Goal: Task Accomplishment & Management: Manage account settings

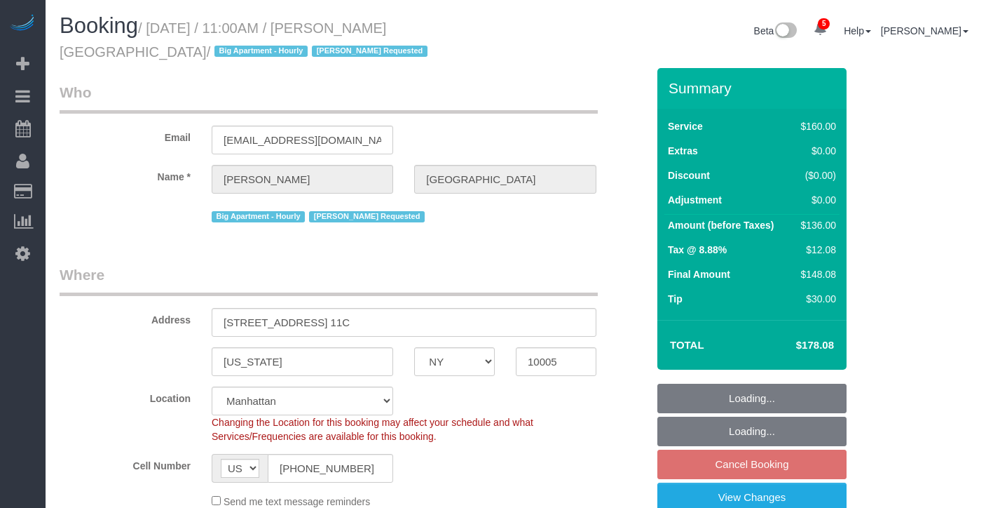
select select "NY"
select select "spot4"
select select "number:89"
select select "number:90"
select select "number:15"
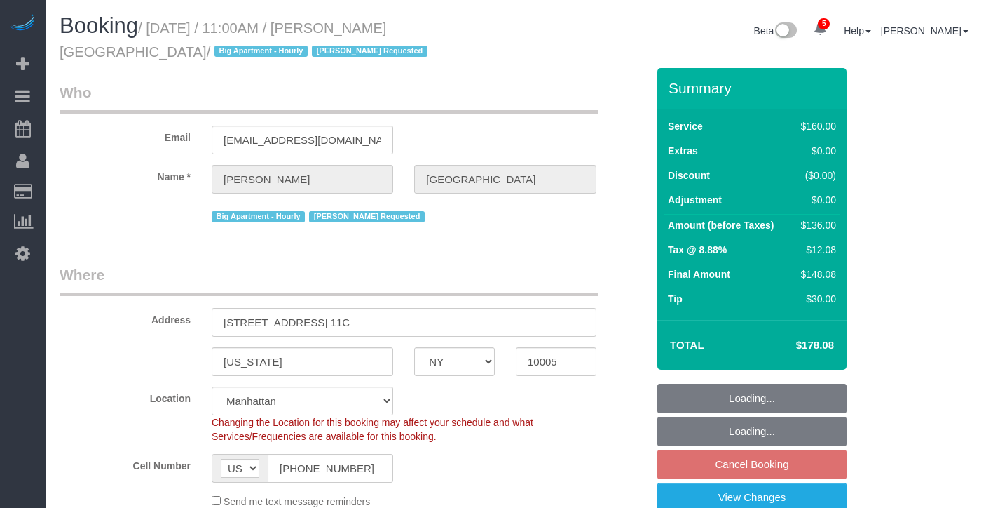
select select "number:5"
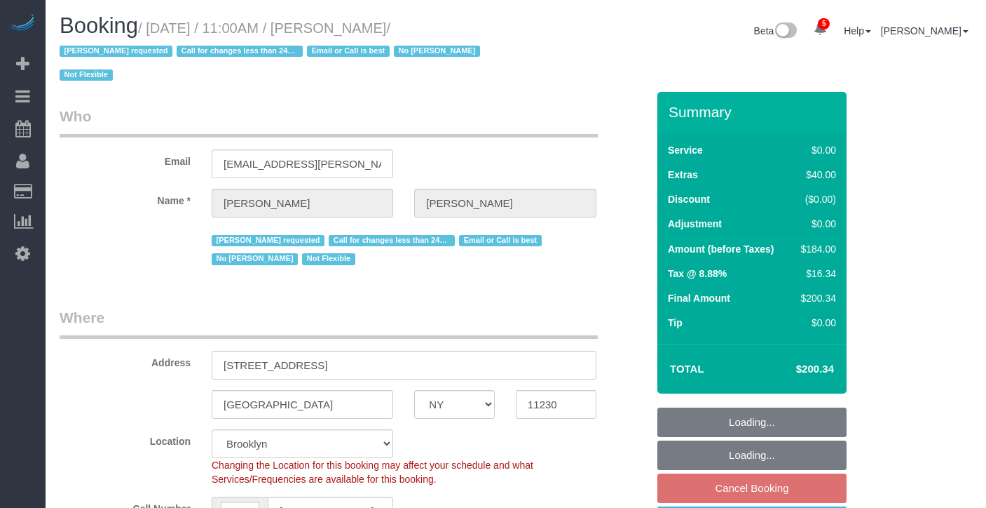
select select "NY"
select select "2"
select select "number:89"
select select "number:90"
select select "number:15"
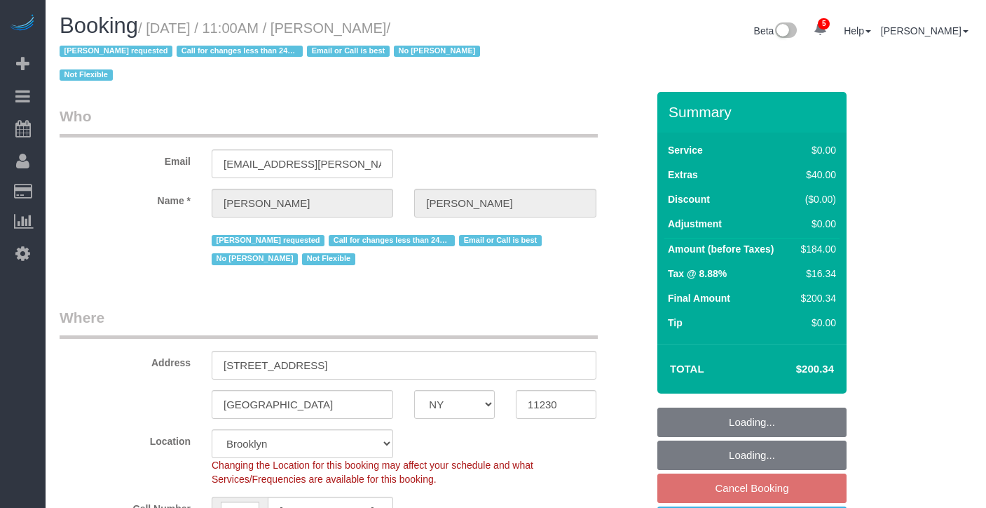
select select "number:5"
click at [461, 34] on h1 "Booking / August 30, 2025 / 11:00AM / Patricia DeSiano / Ana Araujo requested C…" at bounding box center [283, 50] width 446 height 72
select select "spot64"
drag, startPoint x: 461, startPoint y: 34, endPoint x: 250, endPoint y: 44, distance: 210.6
click at [254, 44] on h1 "Booking / August 30, 2025 / 11:00AM / Patricia DeSiano / Ana Araujo requested C…" at bounding box center [283, 50] width 446 height 72
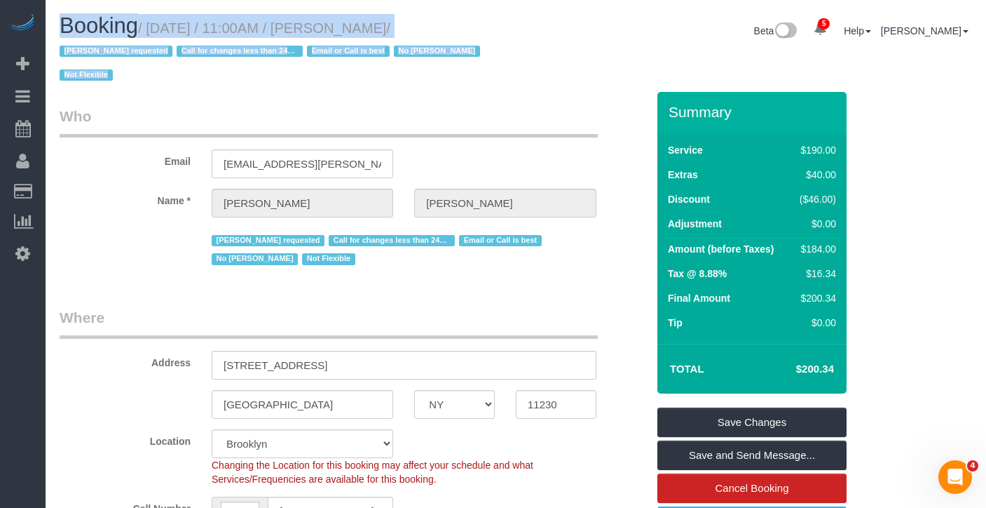
click at [472, 23] on h1 "Booking / August 30, 2025 / 11:00AM / Patricia DeSiano / Ana Araujo requested C…" at bounding box center [283, 50] width 446 height 72
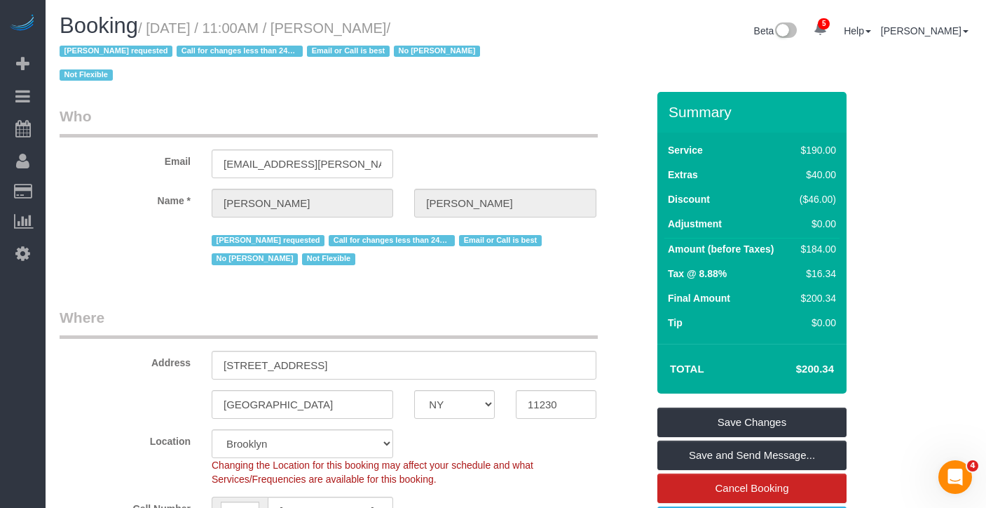
click at [470, 29] on h1 "Booking / August 30, 2025 / 11:00AM / Patricia DeSiano / Ana Araujo requested C…" at bounding box center [283, 50] width 446 height 72
drag, startPoint x: 470, startPoint y: 29, endPoint x: 150, endPoint y: 34, distance: 320.4
click at [150, 34] on h1 "Booking / August 30, 2025 / 11:00AM / Patricia DeSiano / Ana Araujo requested C…" at bounding box center [283, 50] width 446 height 72
copy small "/ August 30, 2025 / 11:00AM / Patricia DeSiano /"
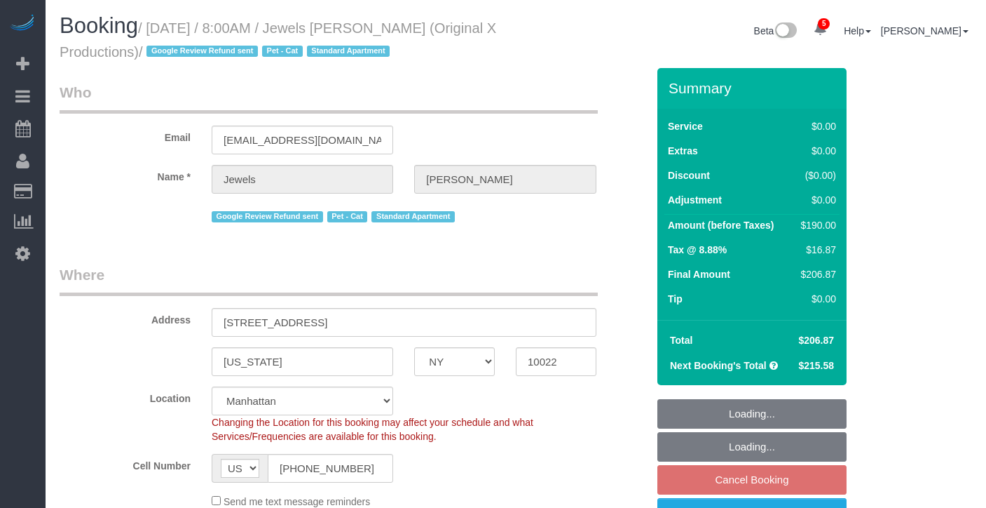
select select "NY"
select select "2"
select select "spot1"
select select "number:56"
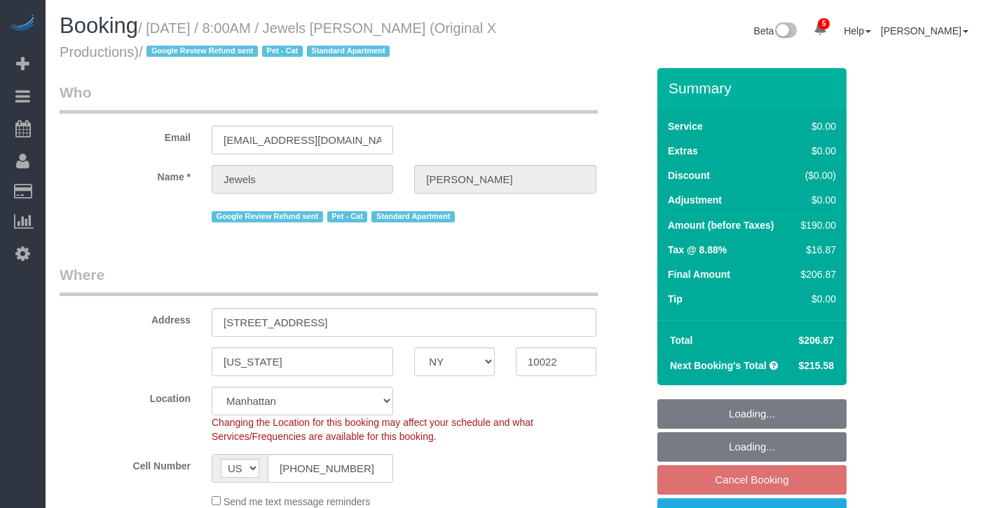
select select "number:73"
select select "number:14"
select select "number:6"
select select "NY"
select select "2"
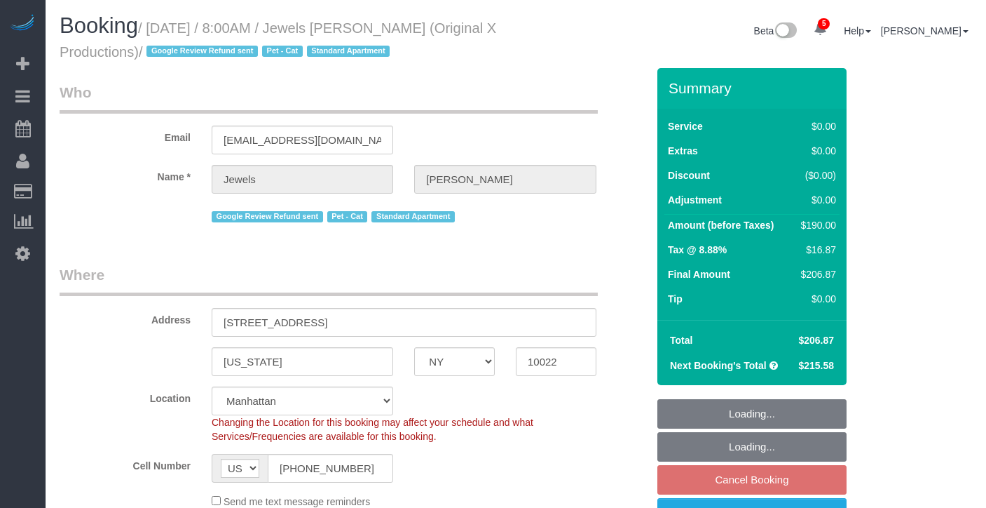
select select "2"
select select "spot1"
select select "number:56"
select select "number:73"
select select "number:14"
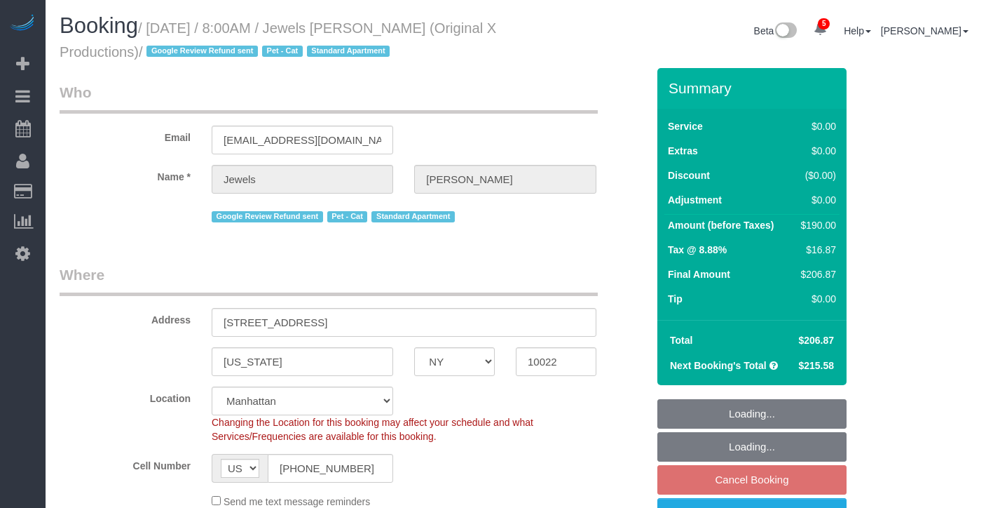
select select "number:6"
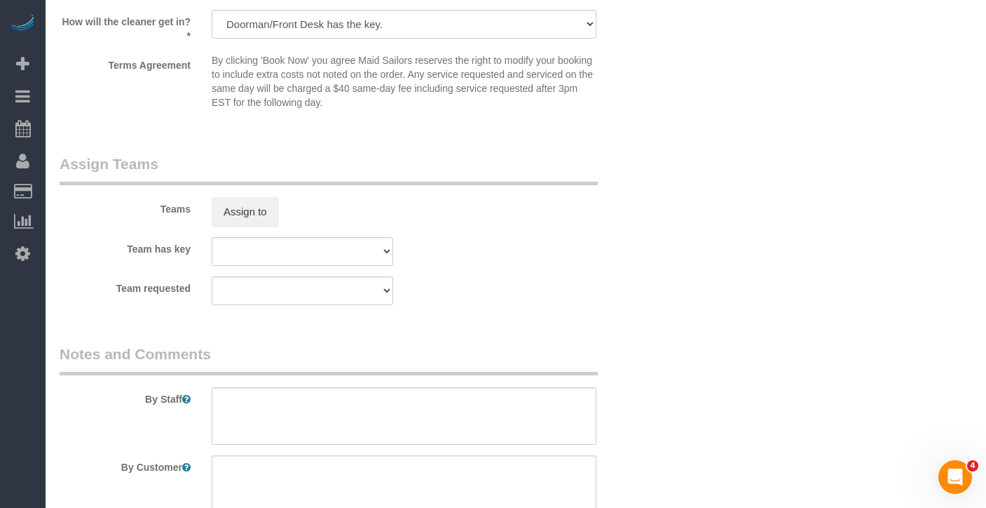
scroll to position [1819, 0]
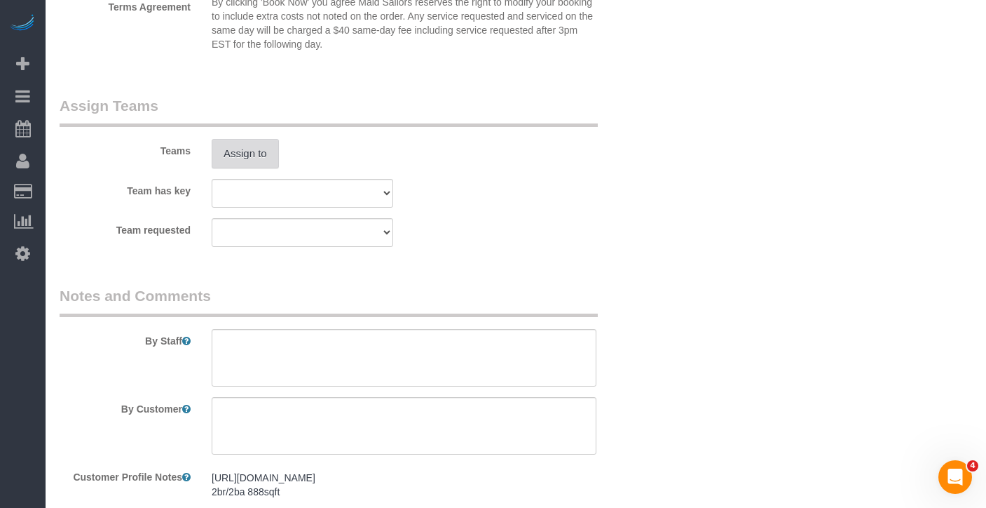
click at [252, 168] on button "Assign to" at bounding box center [245, 153] width 67 height 29
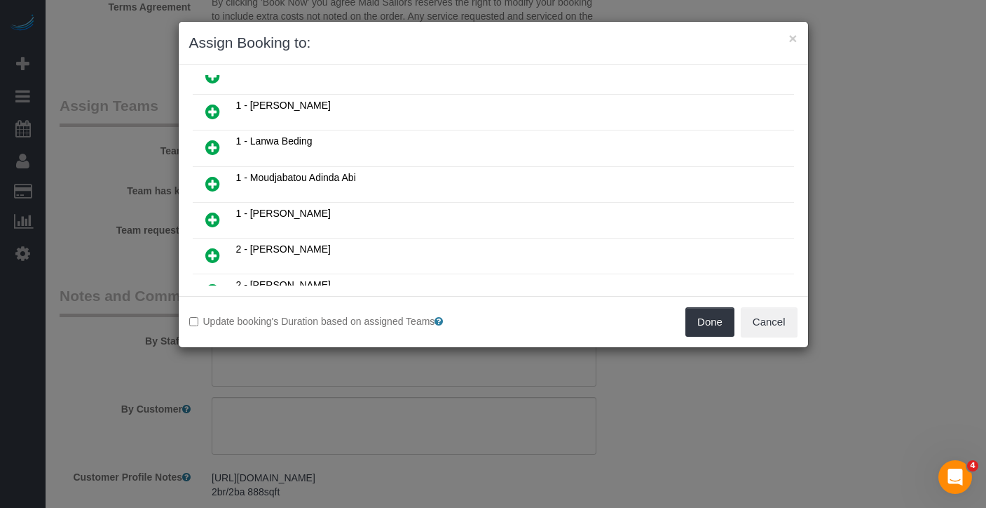
scroll to position [137, 0]
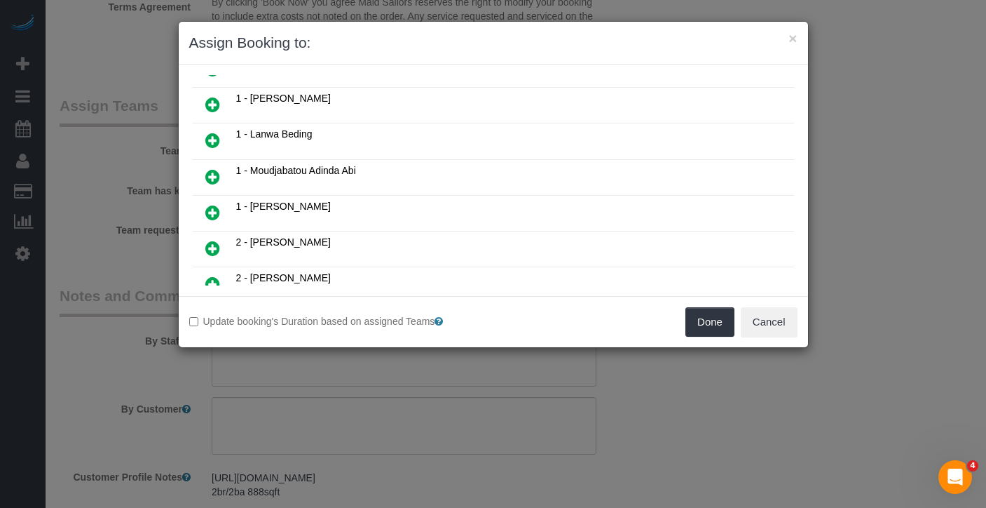
click at [212, 170] on icon at bounding box center [212, 176] width 15 height 17
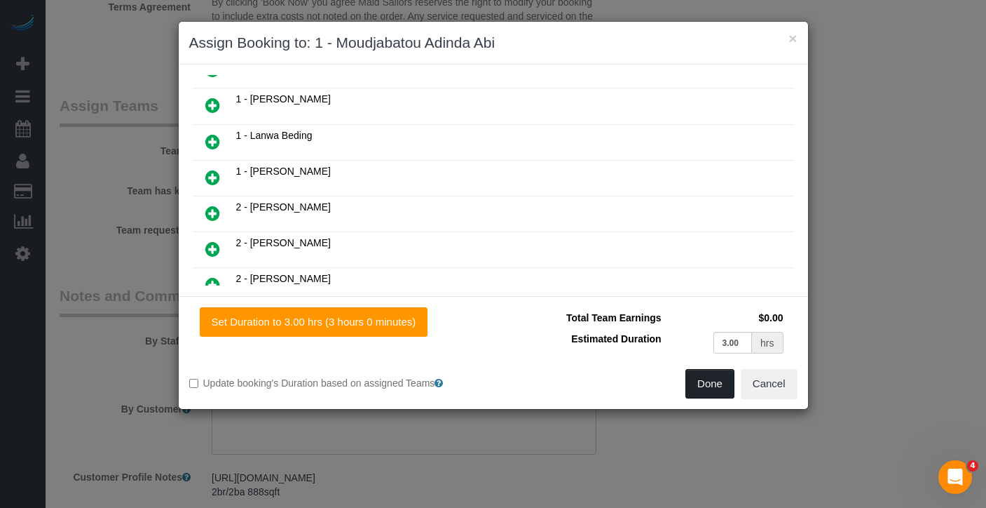
click at [700, 387] on button "Done" at bounding box center [710, 383] width 49 height 29
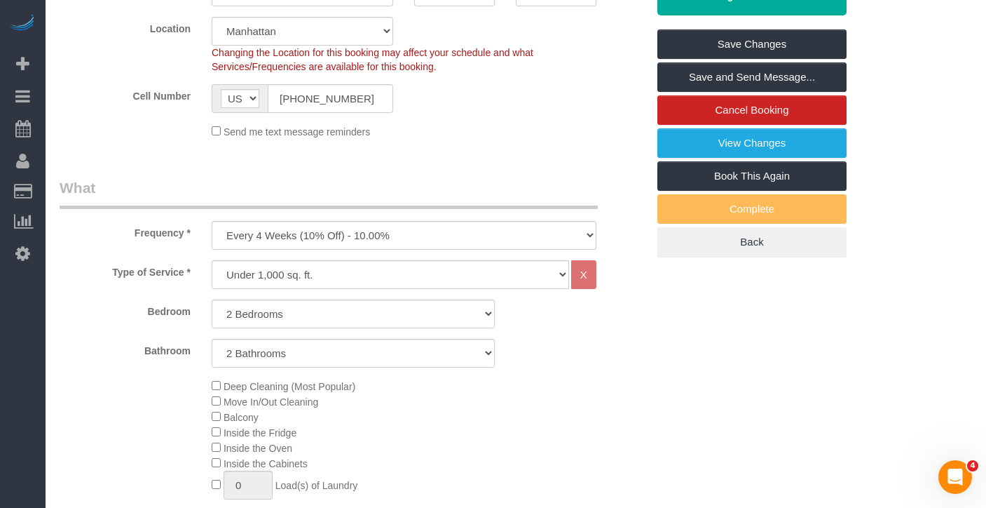
scroll to position [346, 0]
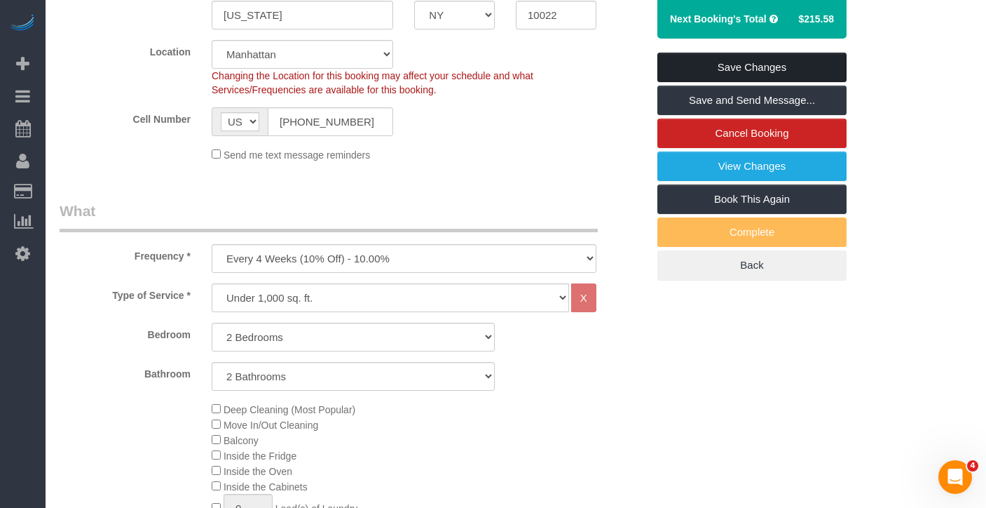
click at [803, 76] on link "Save Changes" at bounding box center [752, 67] width 189 height 29
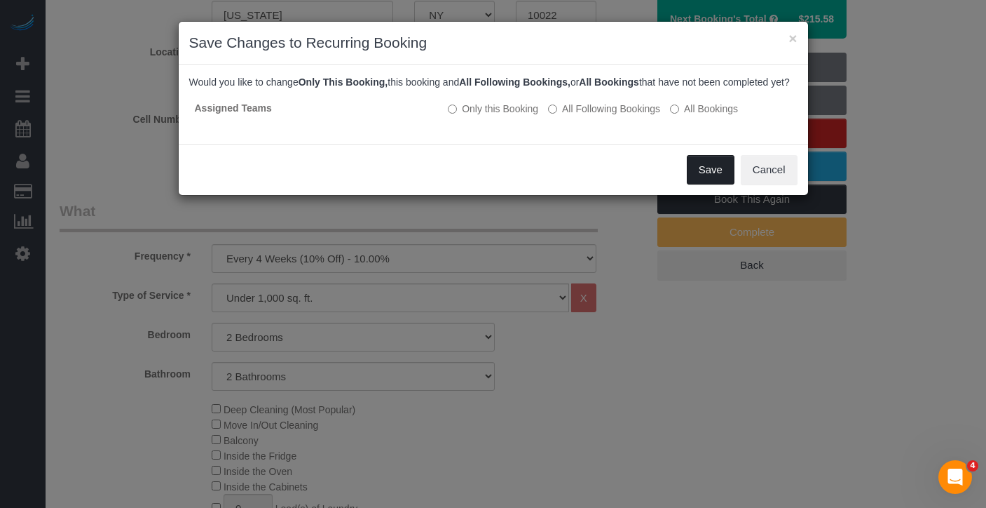
click at [711, 183] on button "Save" at bounding box center [711, 169] width 48 height 29
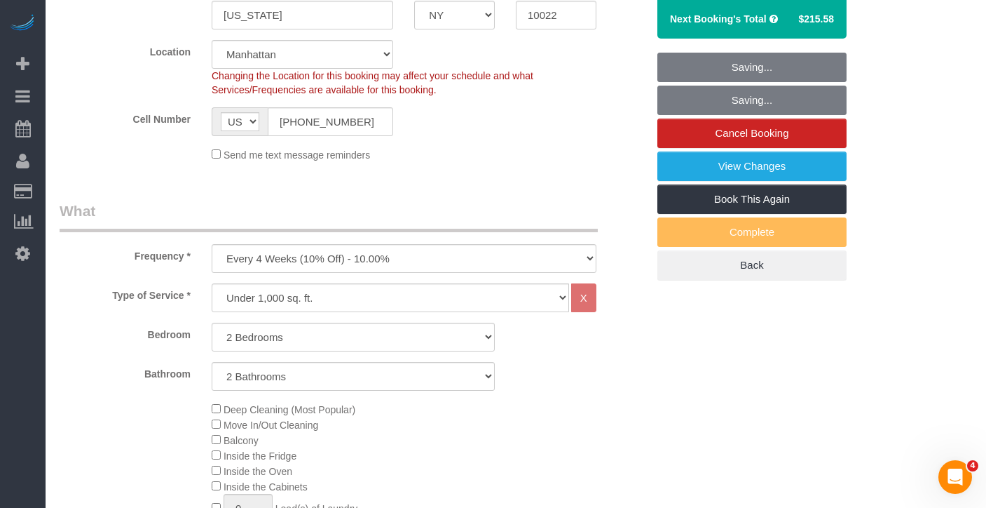
scroll to position [0, 0]
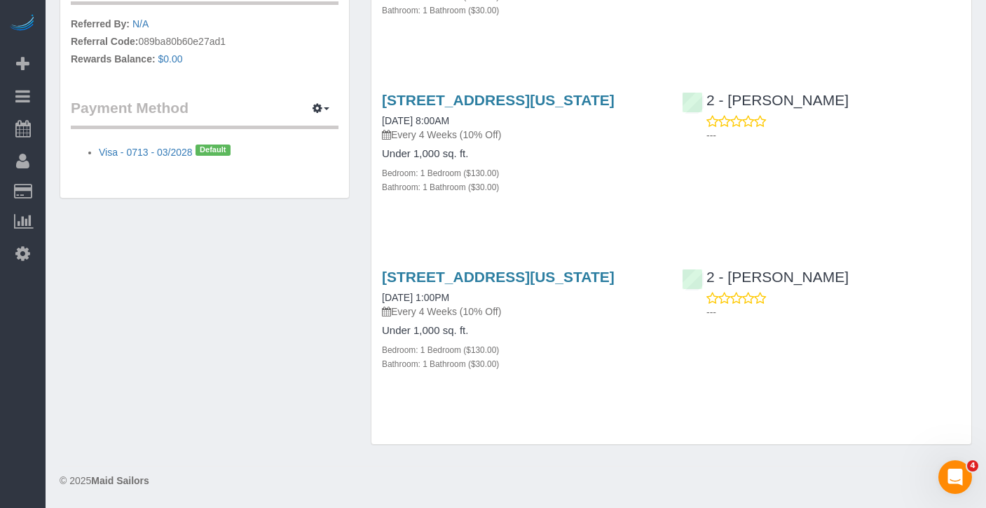
scroll to position [847, 0]
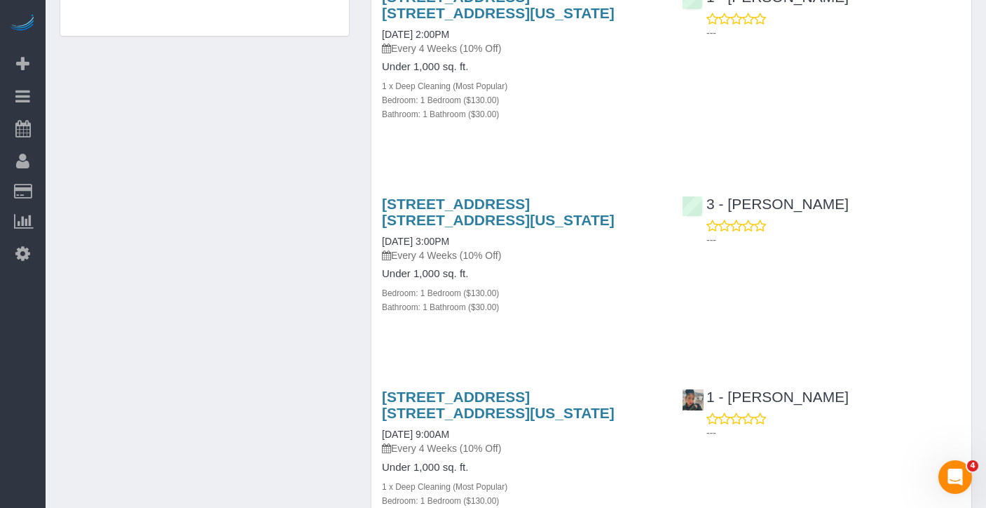
scroll to position [1139, 0]
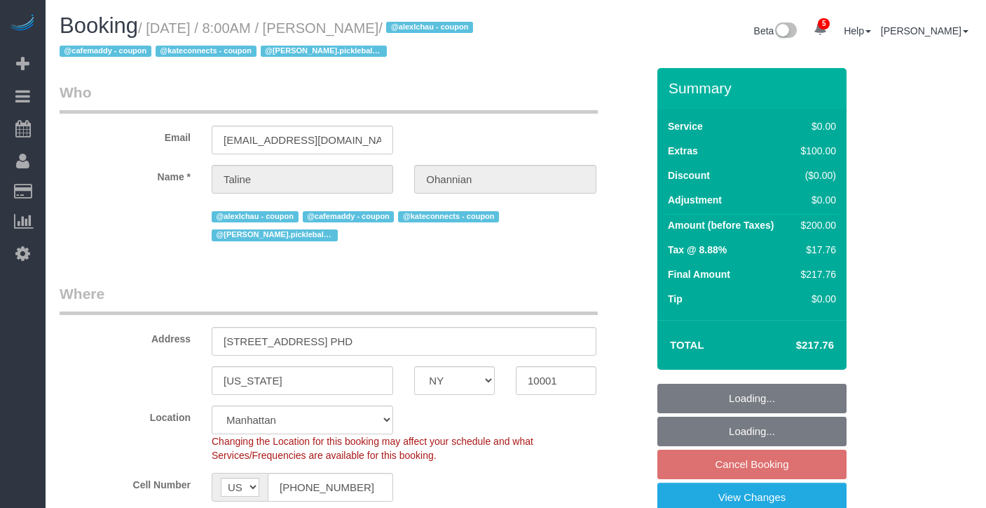
select select "NY"
select select "spot1"
select select "number:89"
select select "number:77"
select select "number:15"
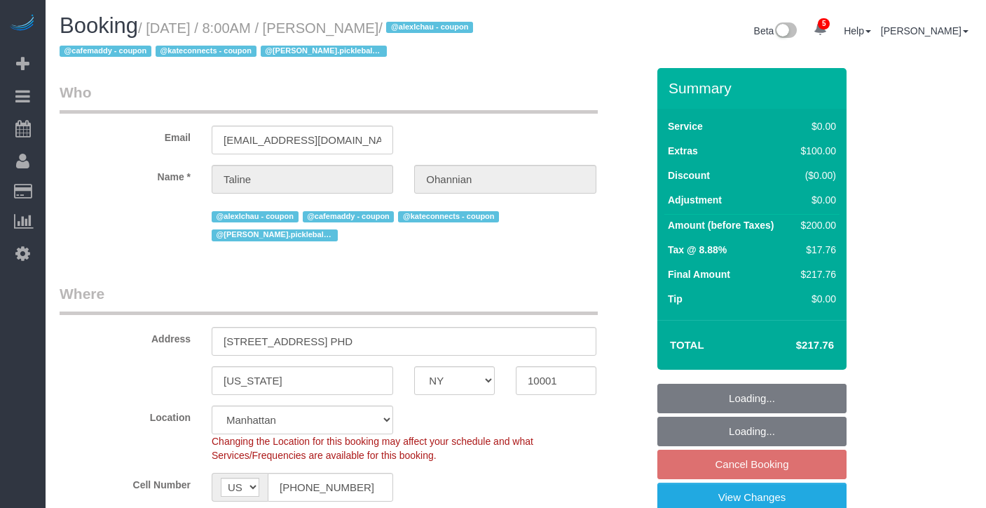
select select "number:6"
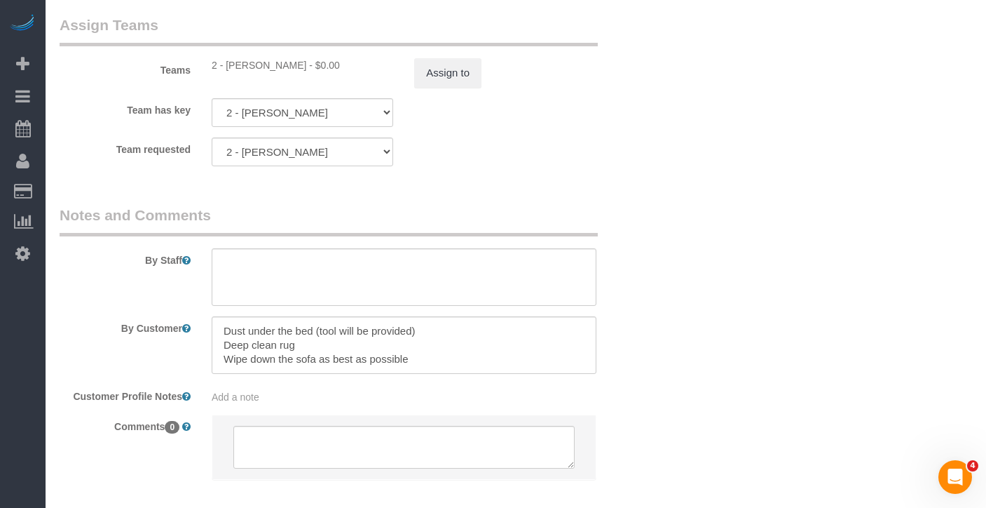
scroll to position [1899, 0]
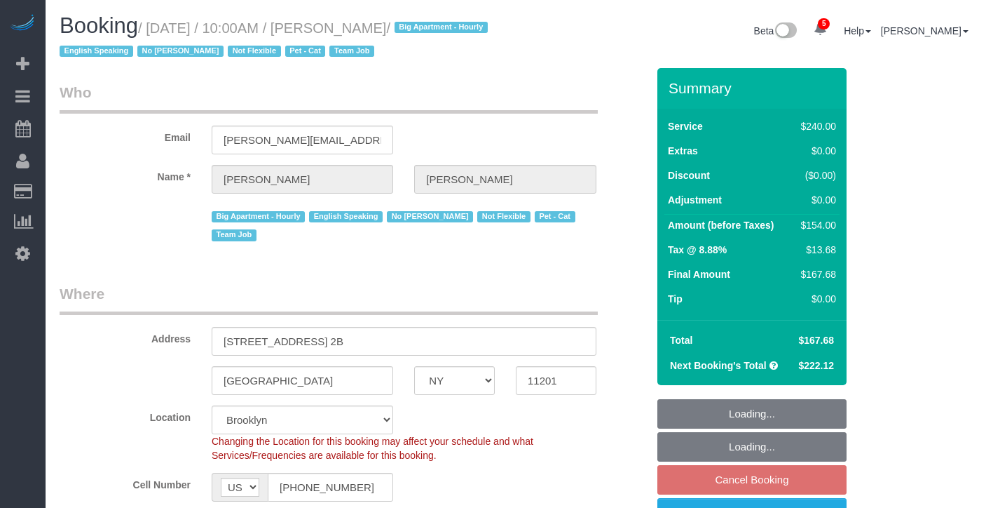
select select "NY"
select select "180"
select select "string:stripe-pm_1Ro8Hr4VGloSiKo7kqJISDBj"
select select "spot63"
select select "number:89"
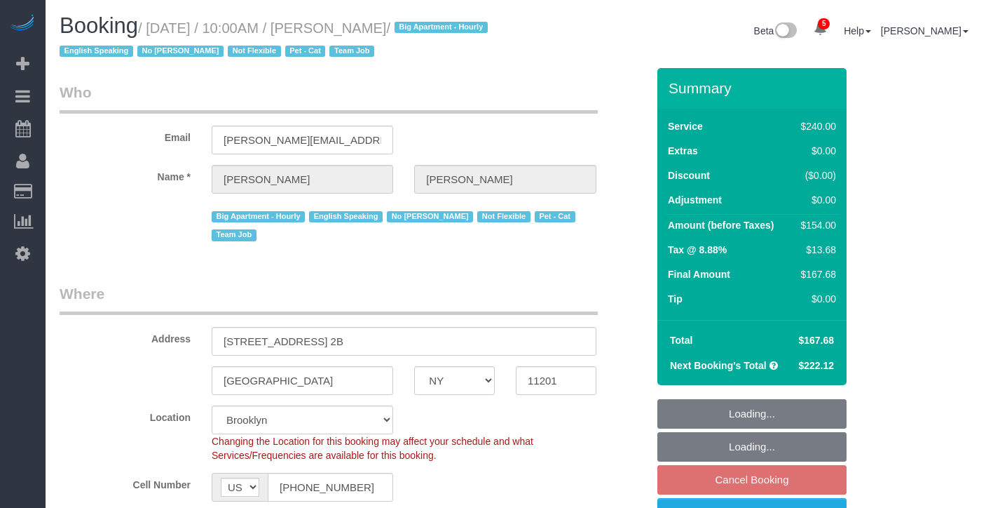
select select "number:90"
select select "number:14"
select select "number:5"
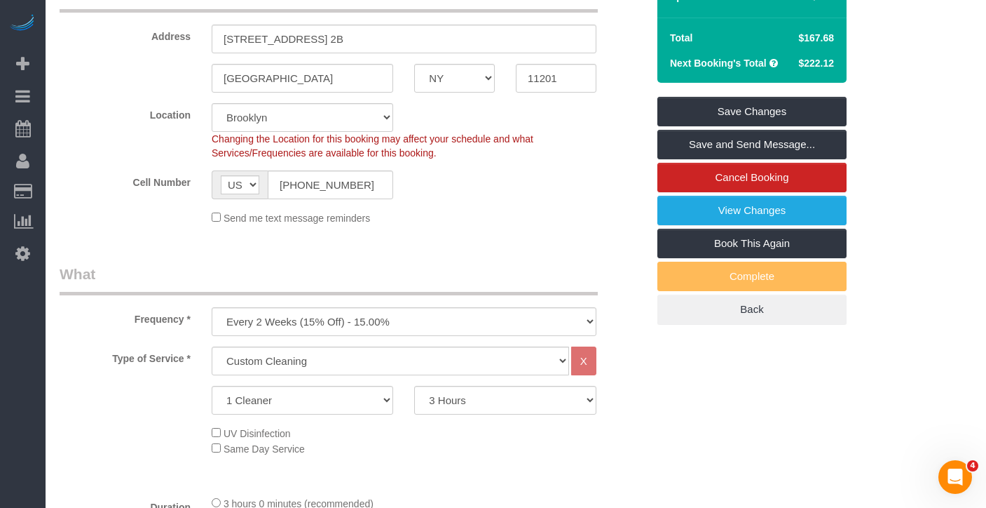
scroll to position [78, 0]
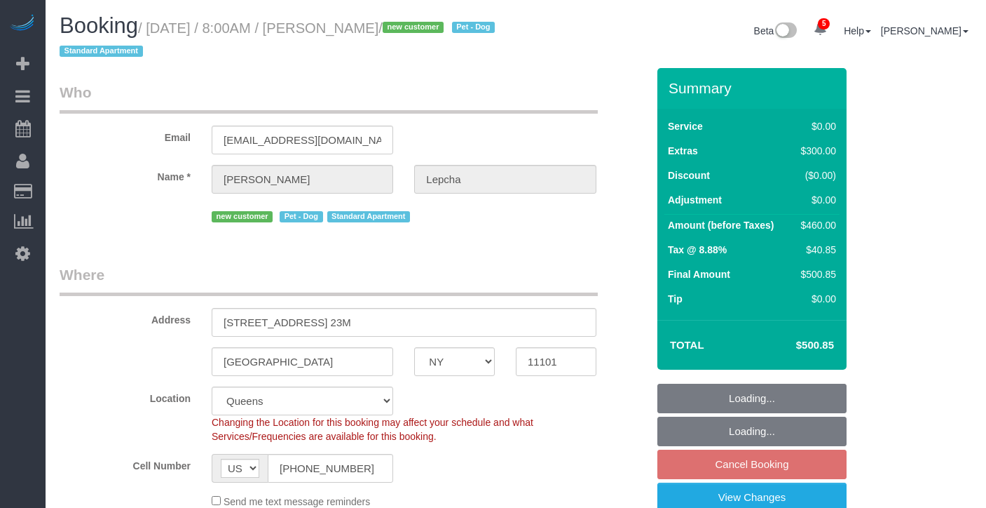
select select "NY"
select select "1"
select select "spot56"
select select "number:89"
select select "number:70"
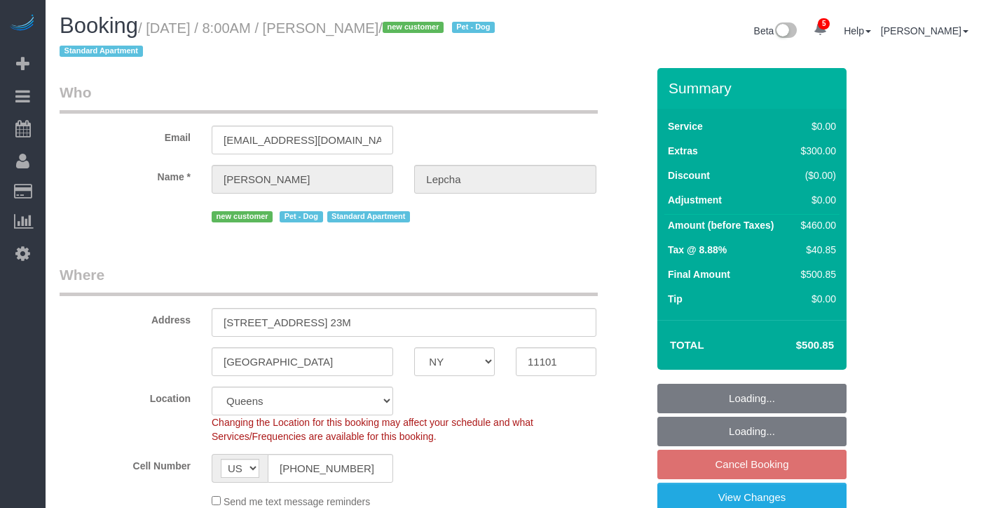
select select "number:13"
select select "number:5"
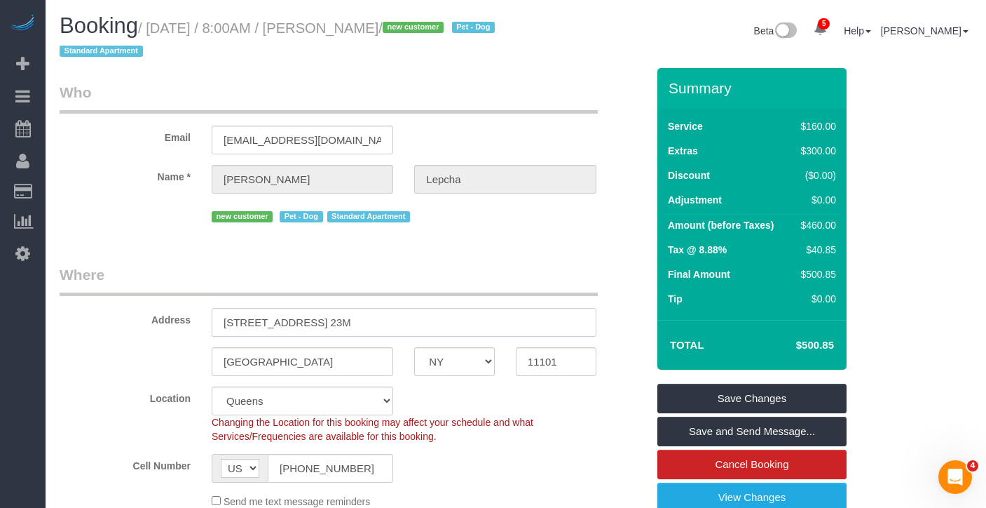
drag, startPoint x: 266, startPoint y: 322, endPoint x: 213, endPoint y: 320, distance: 53.4
click at [213, 320] on input "2-01 50th Avenue, Apt. 23M" at bounding box center [404, 322] width 385 height 29
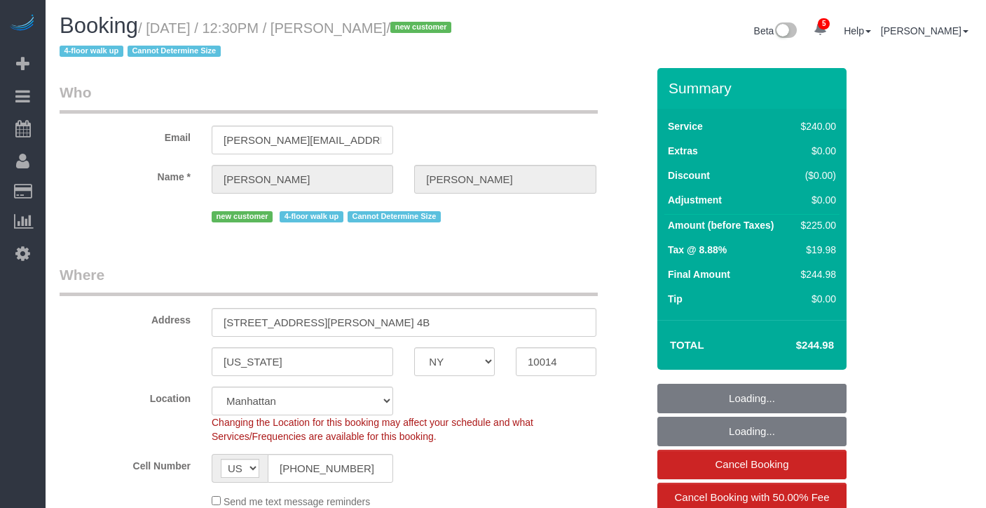
select select "NY"
select select "180"
select select "number:89"
select select "number:90"
select select "number:15"
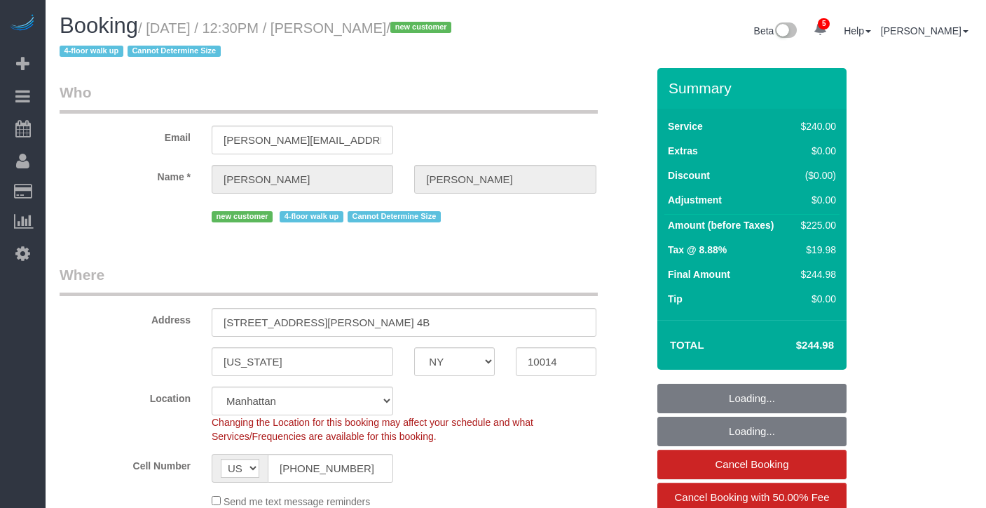
select select "number:5"
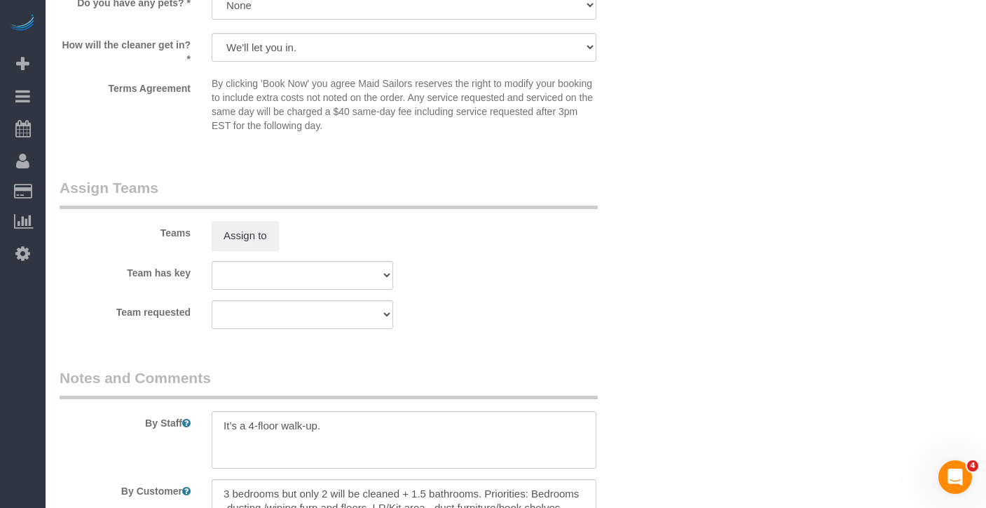
scroll to position [1531, 0]
